Goal: Task Accomplishment & Management: Use online tool/utility

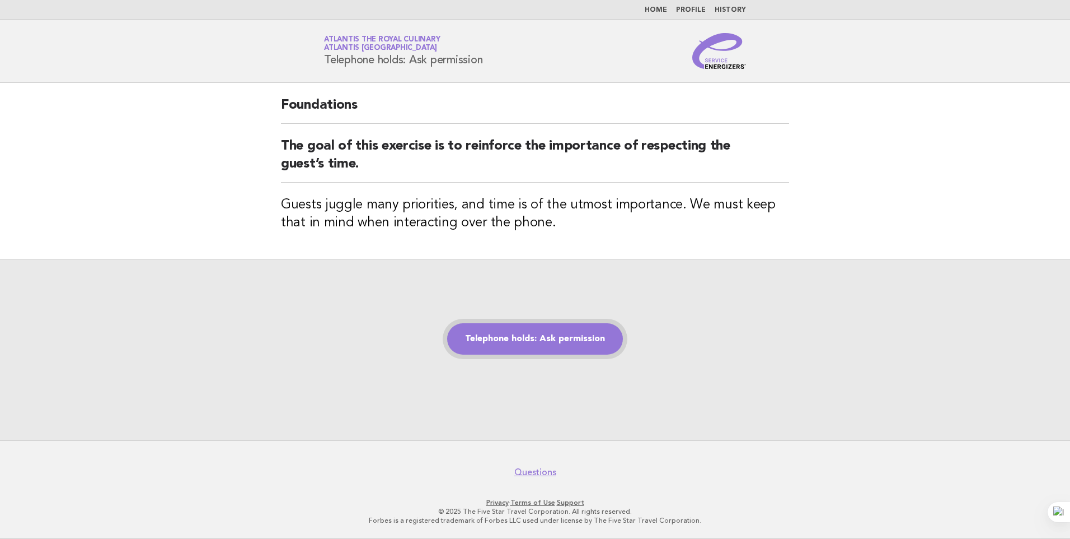
click at [611, 345] on link "Telephone holds: Ask permission" at bounding box center [535, 338] width 176 height 31
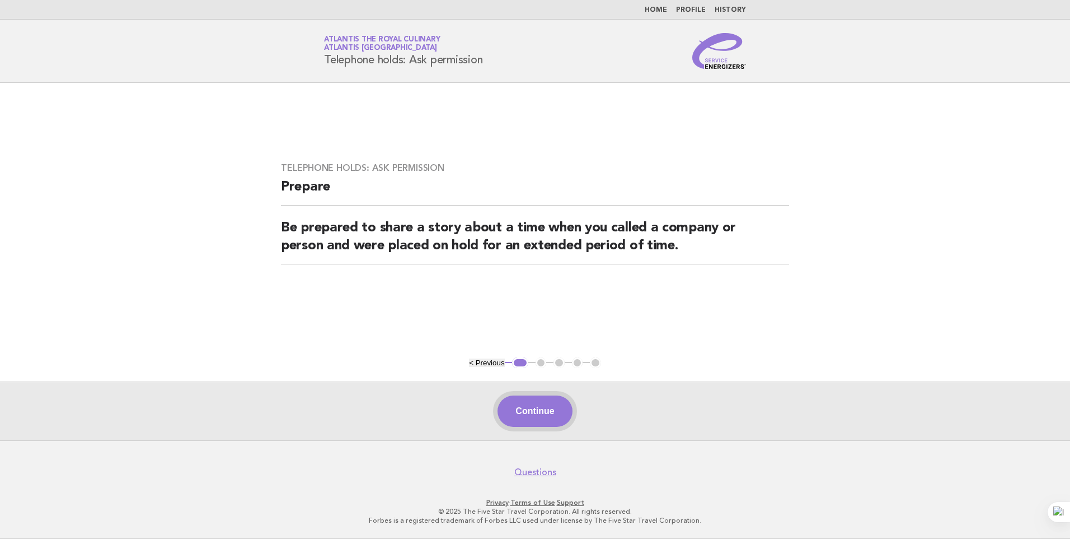
click at [531, 425] on button "Continue" at bounding box center [535, 410] width 74 height 31
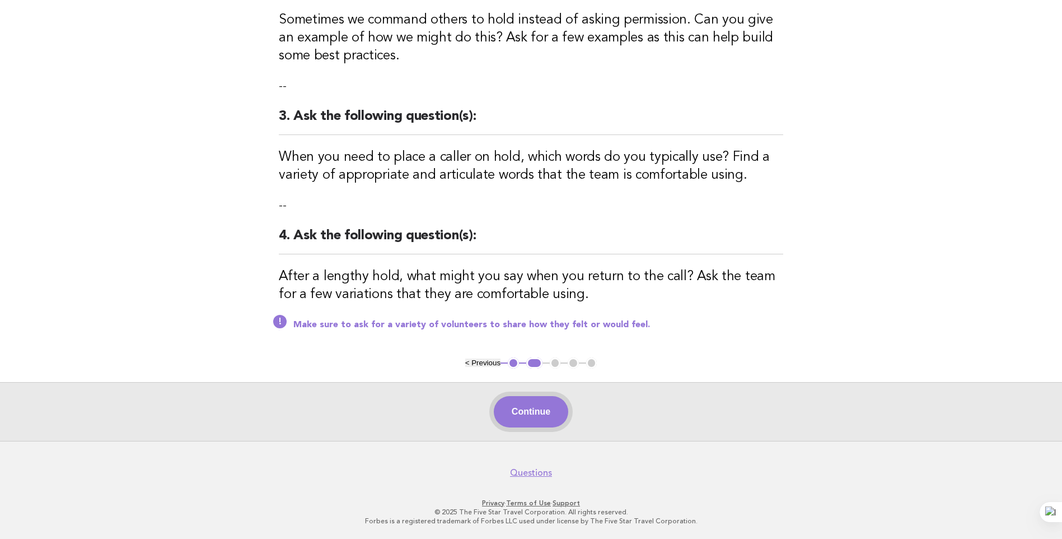
click at [531, 411] on button "Continue" at bounding box center [531, 411] width 74 height 31
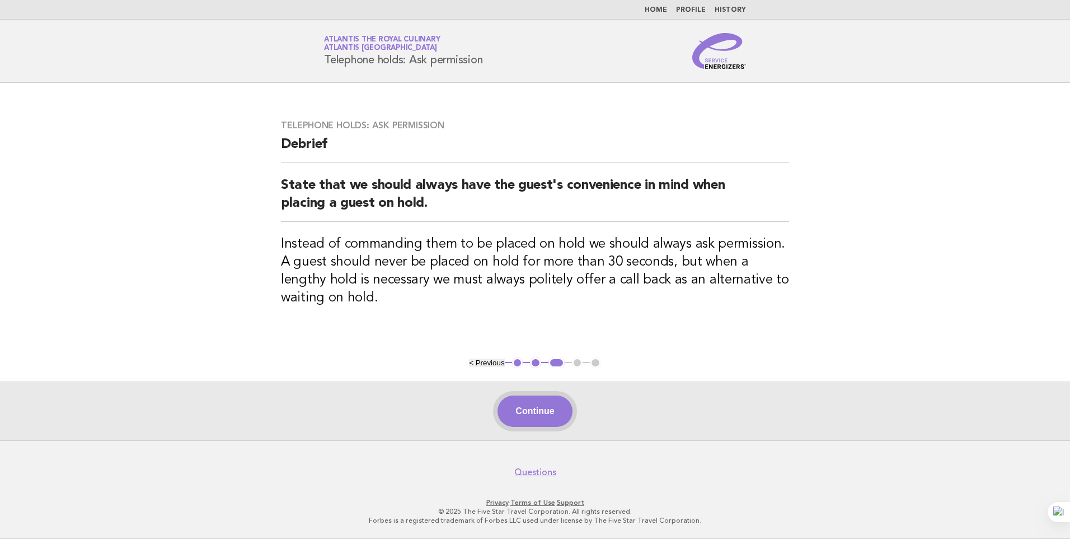
click at [546, 413] on button "Continue" at bounding box center [535, 410] width 74 height 31
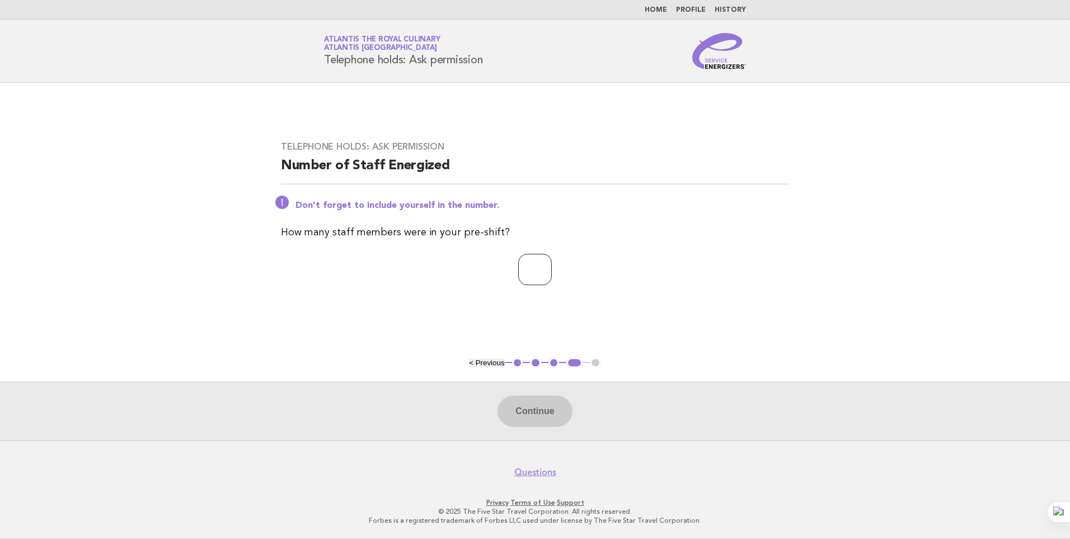
click at [518, 270] on input "number" at bounding box center [535, 269] width 34 height 31
type input "**"
click at [517, 409] on button "Continue" at bounding box center [535, 410] width 74 height 31
